Goal: Check status: Check status

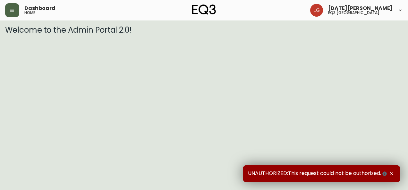
click at [14, 9] on icon "button" at bounding box center [12, 10] width 5 height 5
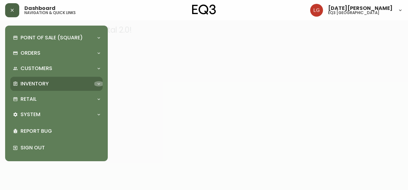
click at [99, 83] on icon at bounding box center [98, 83] width 5 height 5
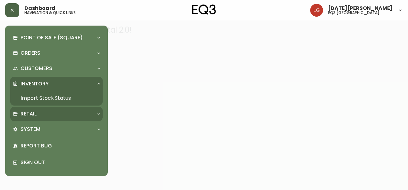
click at [58, 113] on div "Retail" at bounding box center [53, 114] width 81 height 7
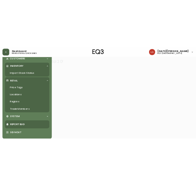
scroll to position [50, 0]
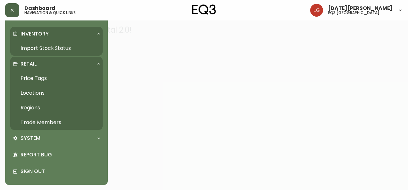
click at [41, 47] on link "Import Stock Status" at bounding box center [56, 48] width 92 height 15
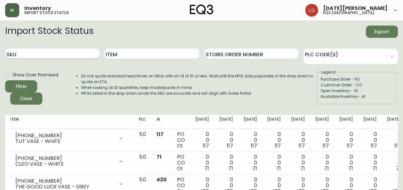
click at [48, 56] on input "SKU" at bounding box center [52, 54] width 94 height 10
paste input "[PHONE_NUMBER]"
click at [5, 80] on button "Filter" at bounding box center [21, 86] width 32 height 12
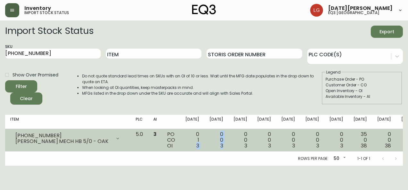
drag, startPoint x: 181, startPoint y: 146, endPoint x: 205, endPoint y: 147, distance: 23.7
click at [205, 147] on tr "[PHONE_NUMBER] MARCEL LIFT MECH HB 5/0 - OAK Opening Balance 4 ( [DATE] ) Custo…" at bounding box center [260, 140] width 511 height 23
drag, startPoint x: 205, startPoint y: 147, endPoint x: 218, endPoint y: 147, distance: 12.8
click at [228, 147] on td "0 0 3" at bounding box center [240, 140] width 24 height 23
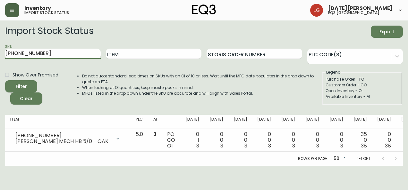
drag, startPoint x: 62, startPoint y: 54, endPoint x: -1, endPoint y: 45, distance: 64.1
click at [0, 45] on html "Inventory import stock status [DATE][PERSON_NAME] eq3 [GEOGRAPHIC_DATA] Import …" at bounding box center [204, 83] width 408 height 166
paste input "[PHONE_NUMBER]"
type input "[PHONE_NUMBER]"
click at [5, 80] on button "Filter" at bounding box center [21, 86] width 32 height 12
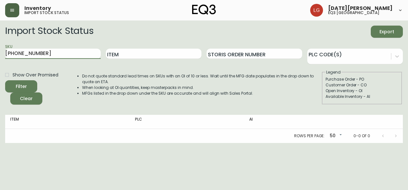
drag, startPoint x: 42, startPoint y: 52, endPoint x: -1, endPoint y: 37, distance: 45.7
click at [0, 37] on html "Inventory import stock status [DATE][PERSON_NAME] eq3 [GEOGRAPHIC_DATA] Import …" at bounding box center [204, 71] width 408 height 143
paste input "[PHONE_NUMBER]"
type input "[PHONE_NUMBER]"
click at [5, 80] on button "Filter" at bounding box center [21, 86] width 32 height 12
